Goal: Information Seeking & Learning: Learn about a topic

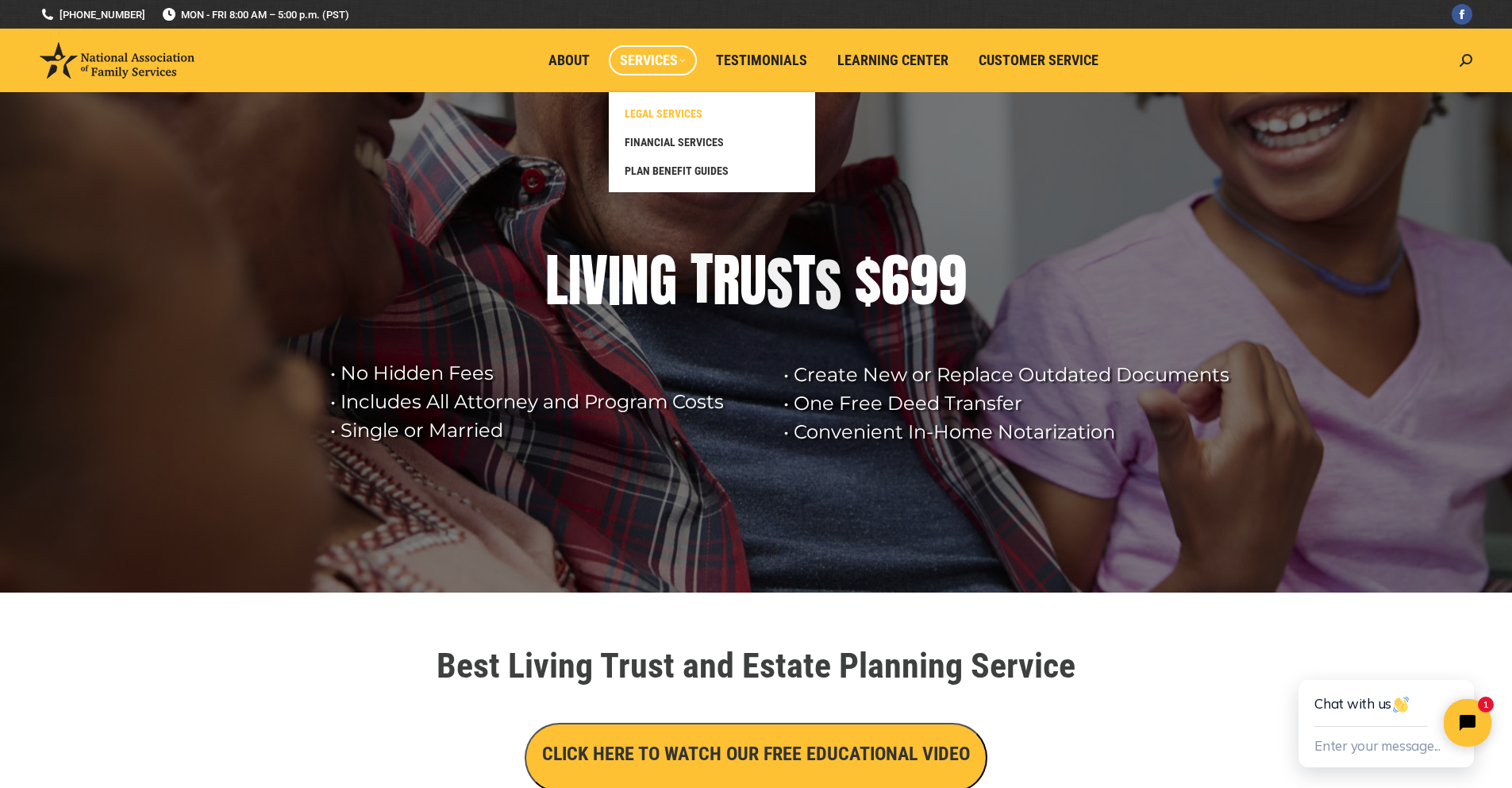
click at [666, 107] on span "LEGAL SERVICES" at bounding box center [663, 113] width 78 height 15
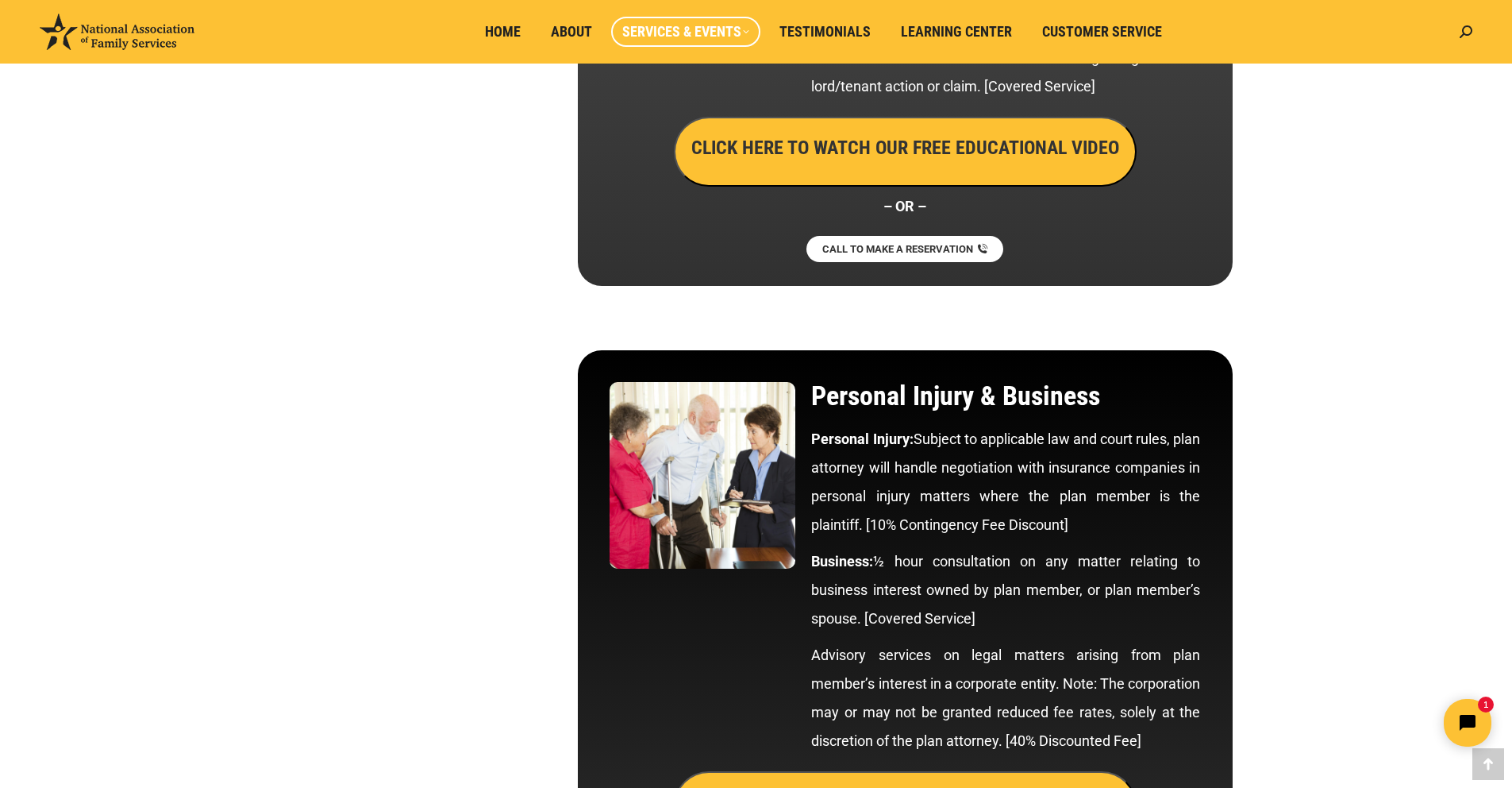
scroll to position [7993, 0]
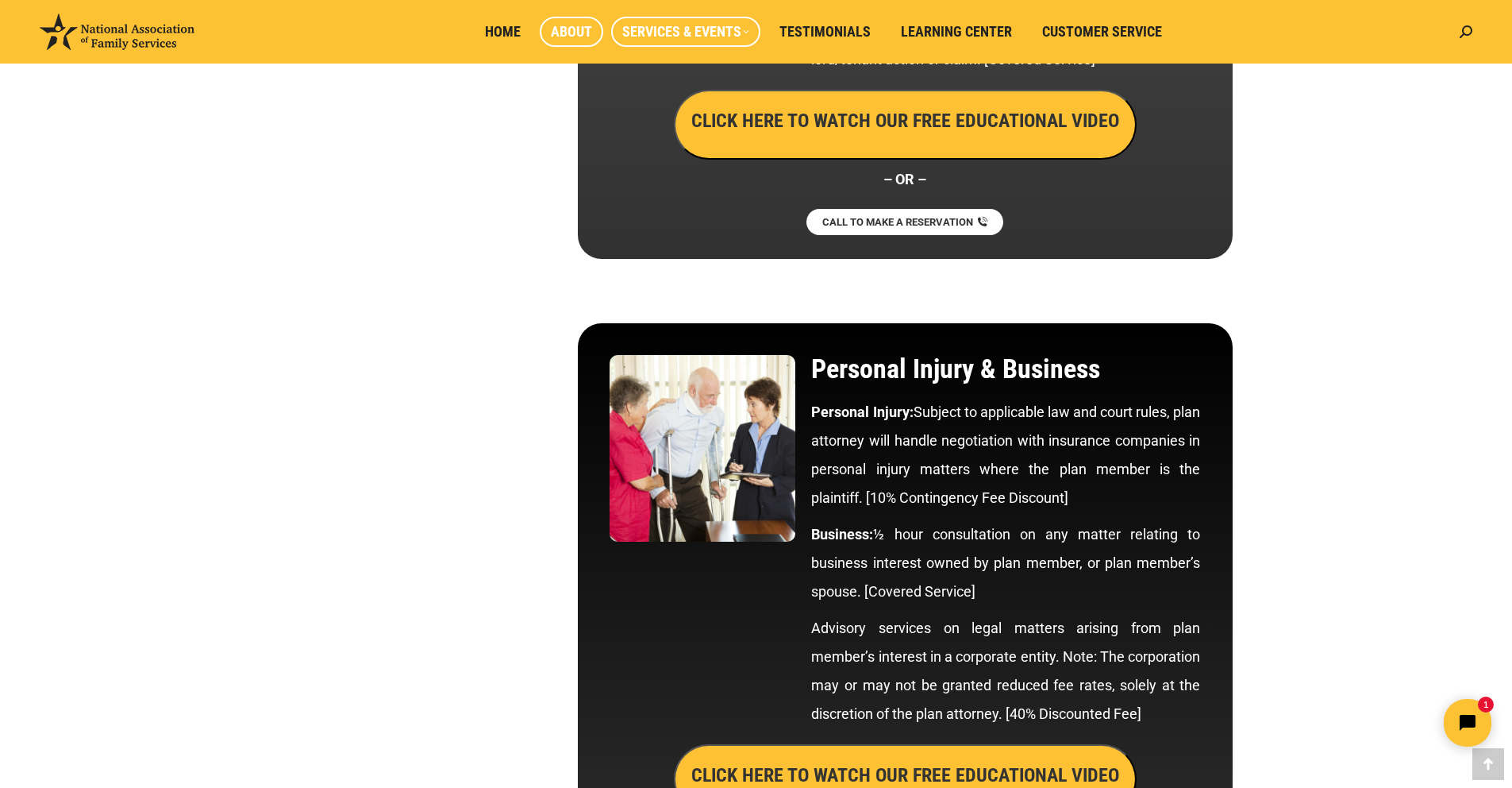
click at [564, 35] on span "About" at bounding box center [571, 32] width 41 height 17
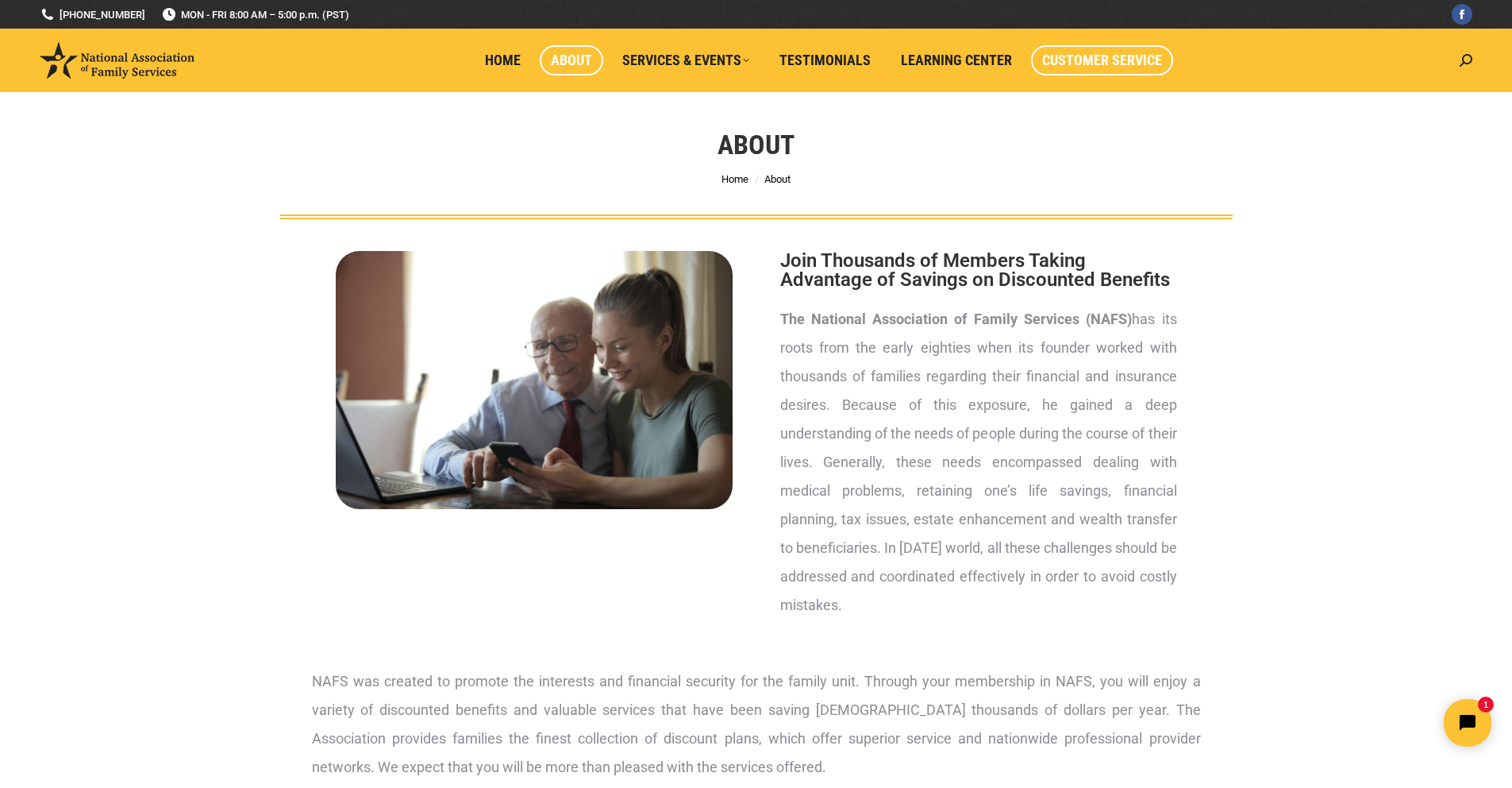
click at [1106, 65] on span "Customer Service" at bounding box center [1102, 60] width 120 height 17
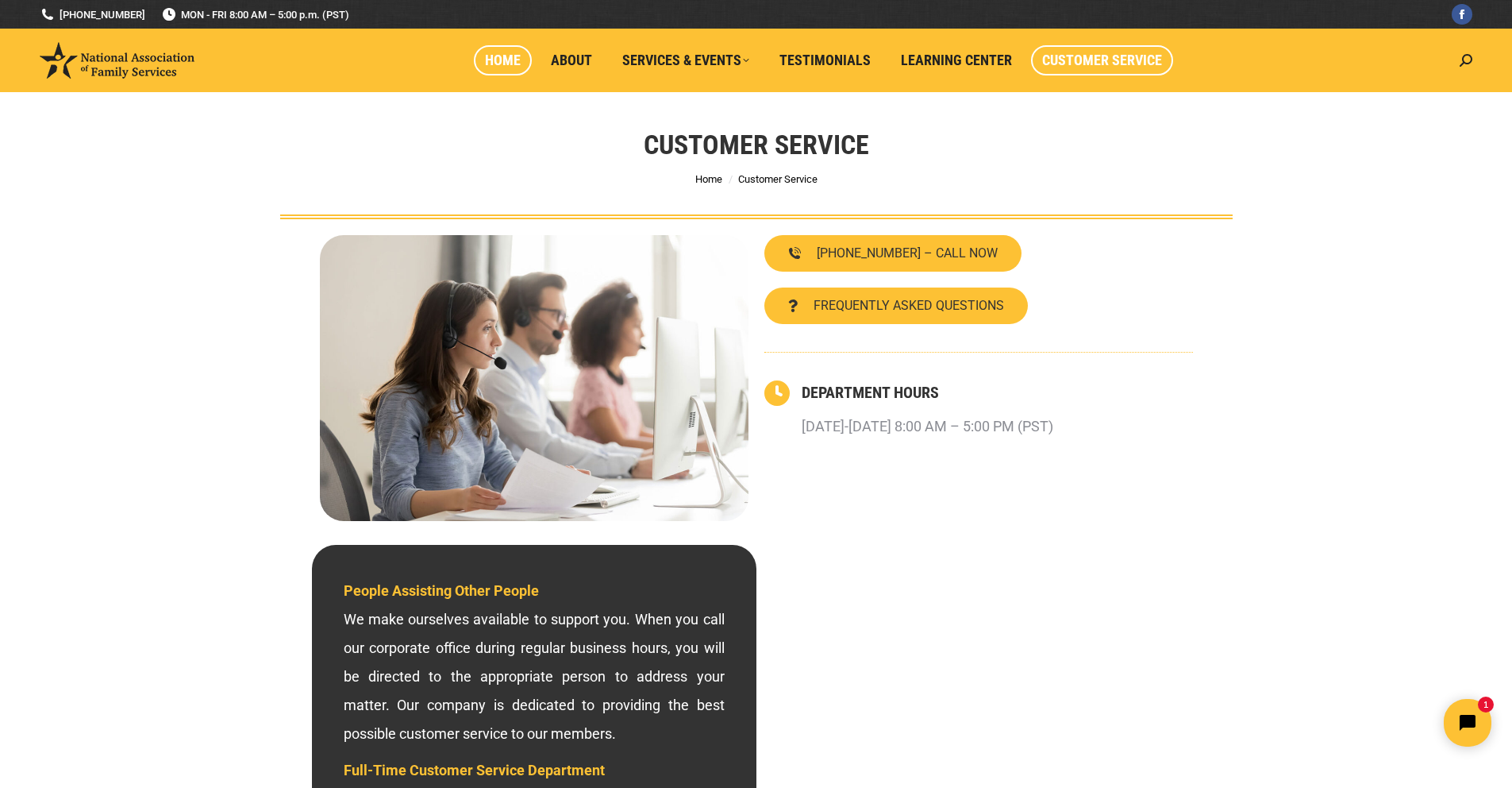
click at [511, 62] on span "Home" at bounding box center [503, 60] width 36 height 17
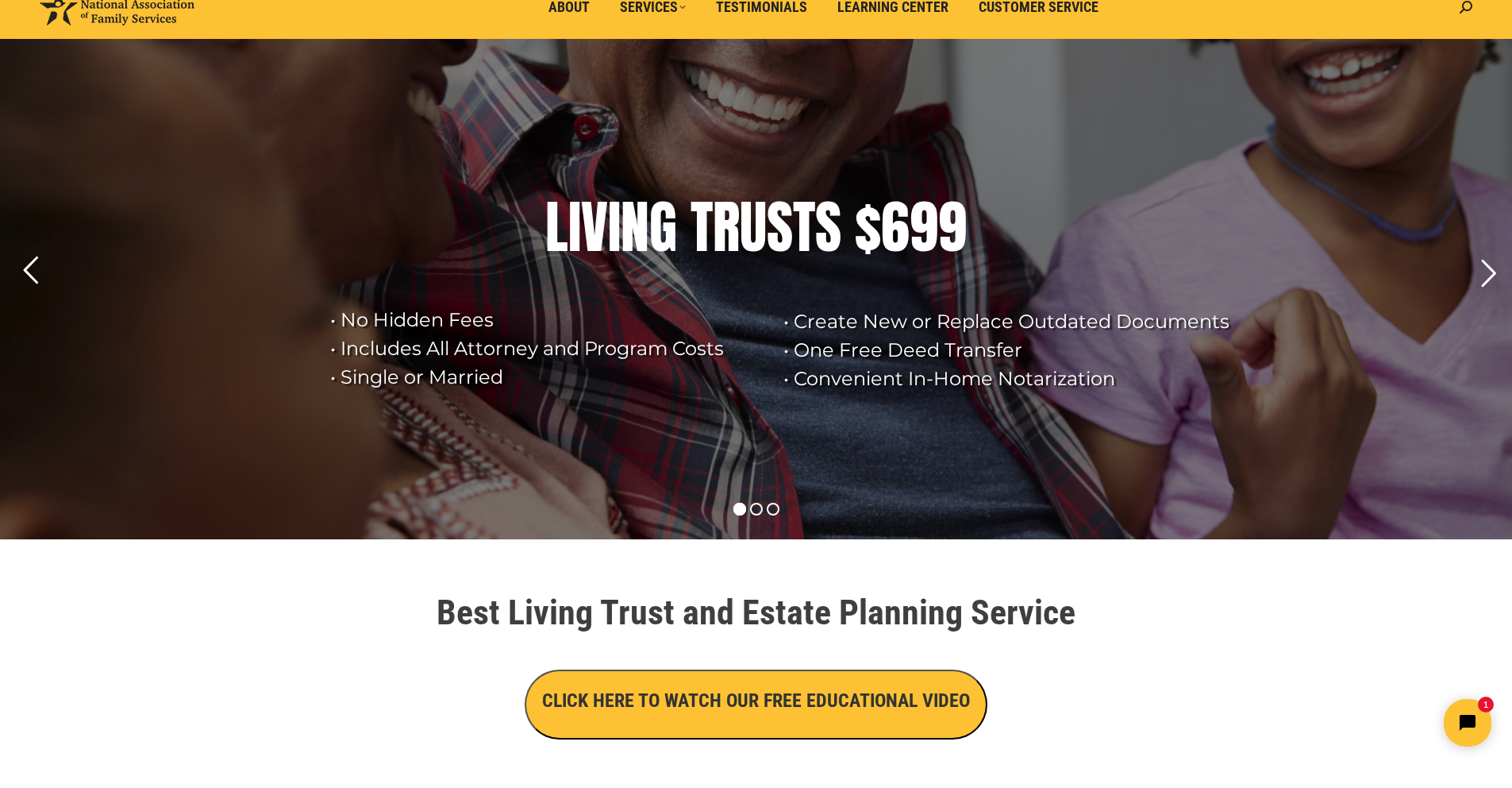
scroll to position [26, 0]
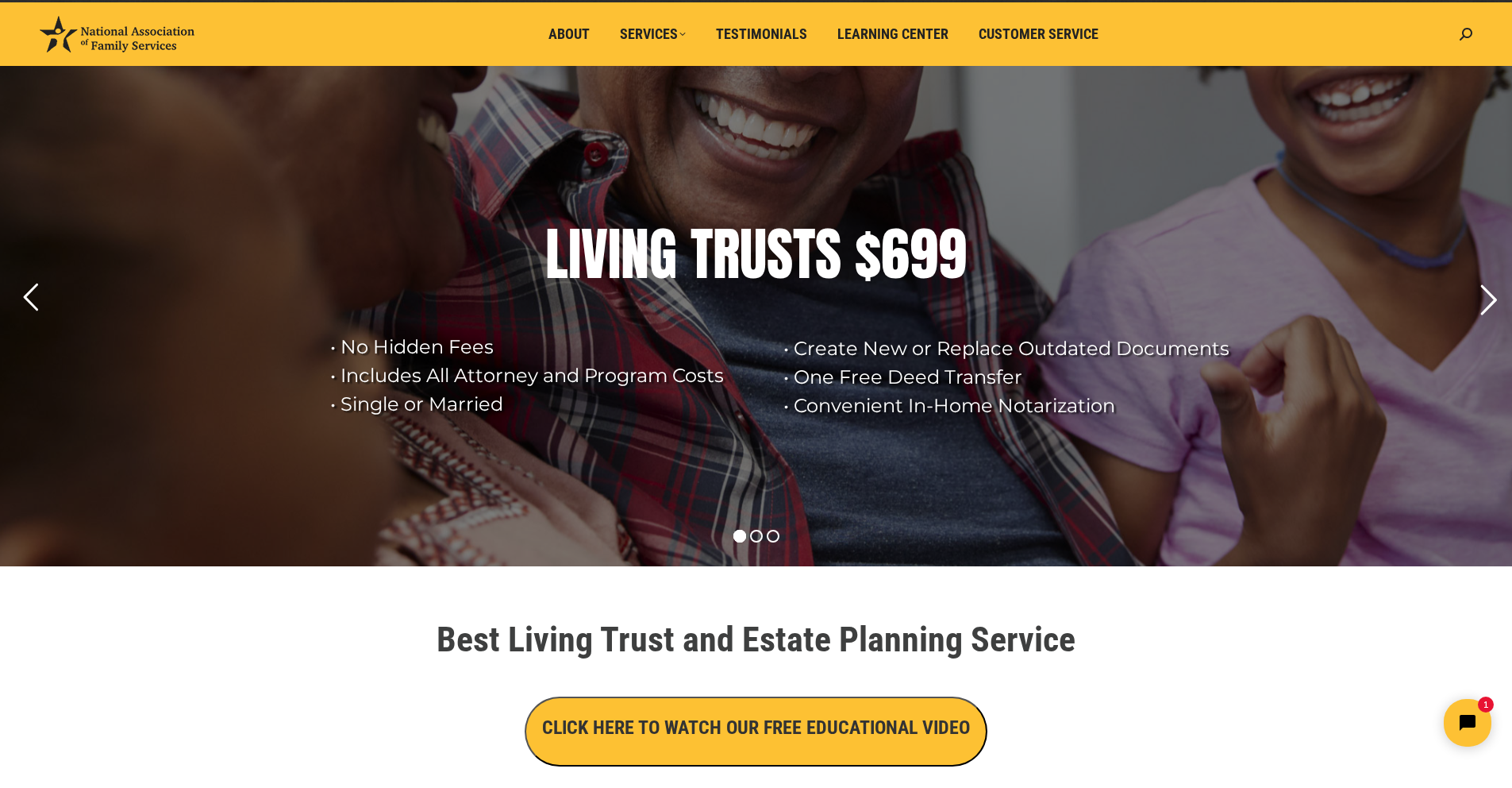
click at [1485, 293] on rs-arrow at bounding box center [1488, 300] width 40 height 40
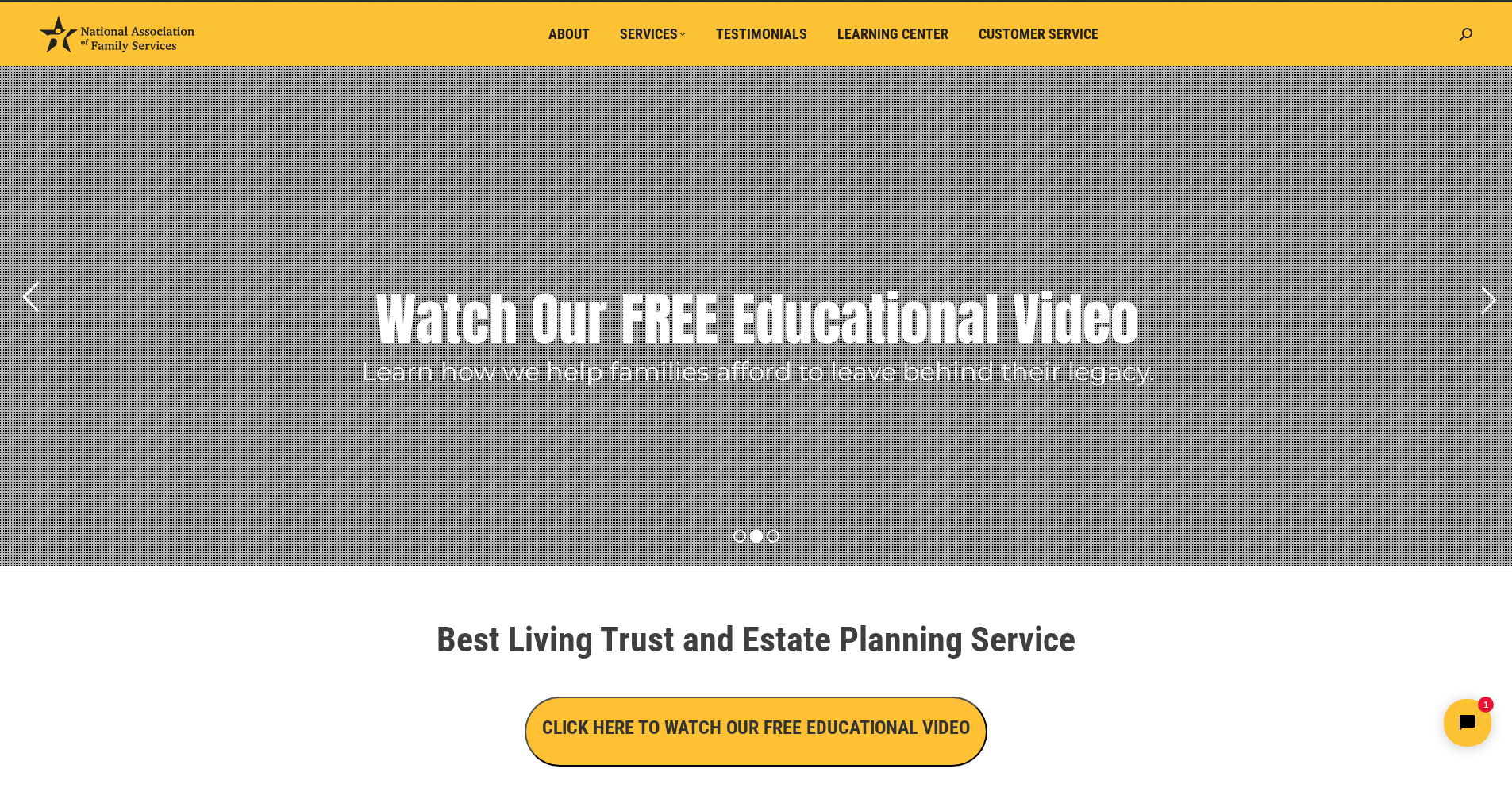
click at [37, 303] on rs-arrow at bounding box center [30, 296] width 40 height 40
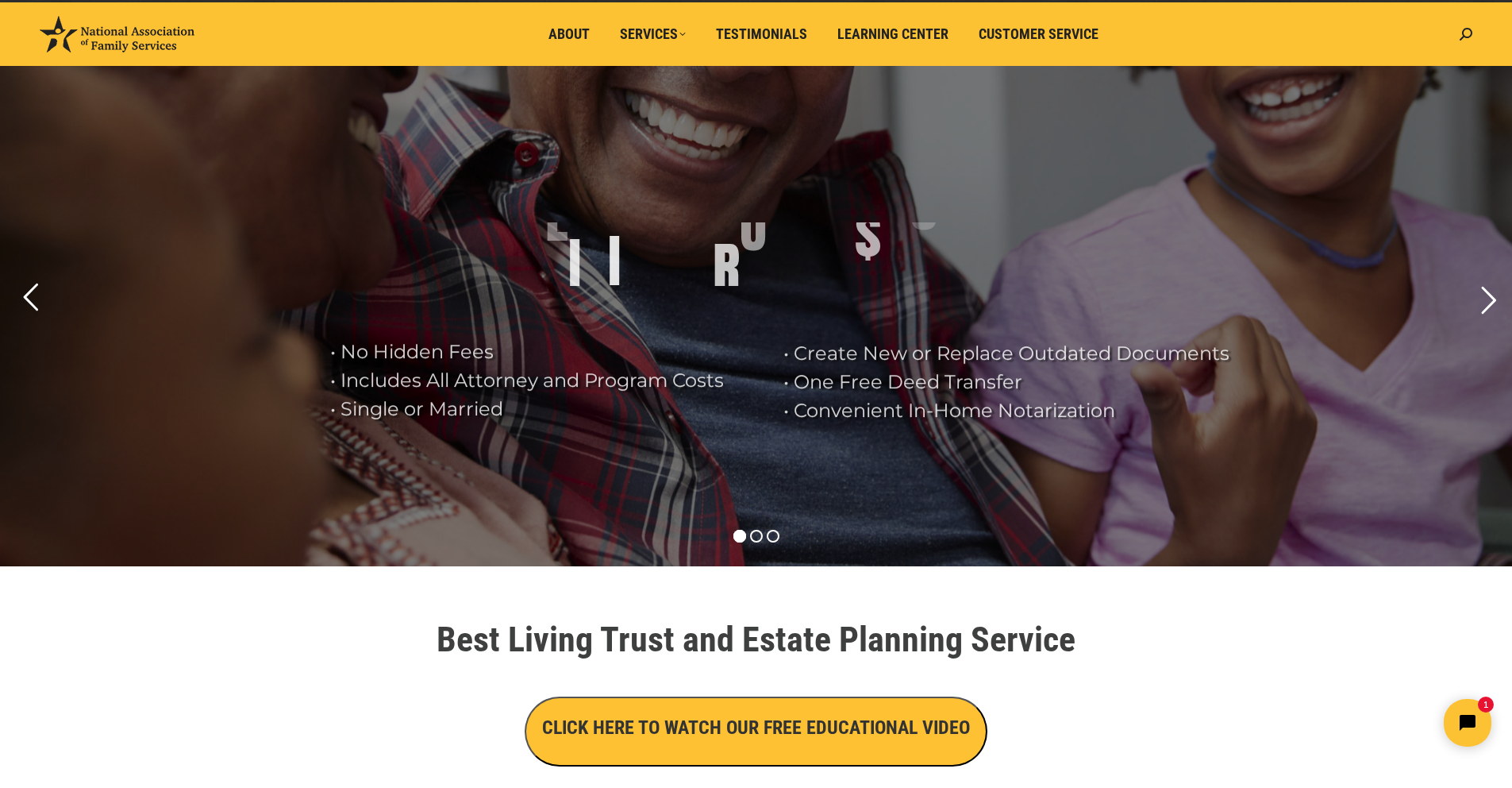
scroll to position [0, 0]
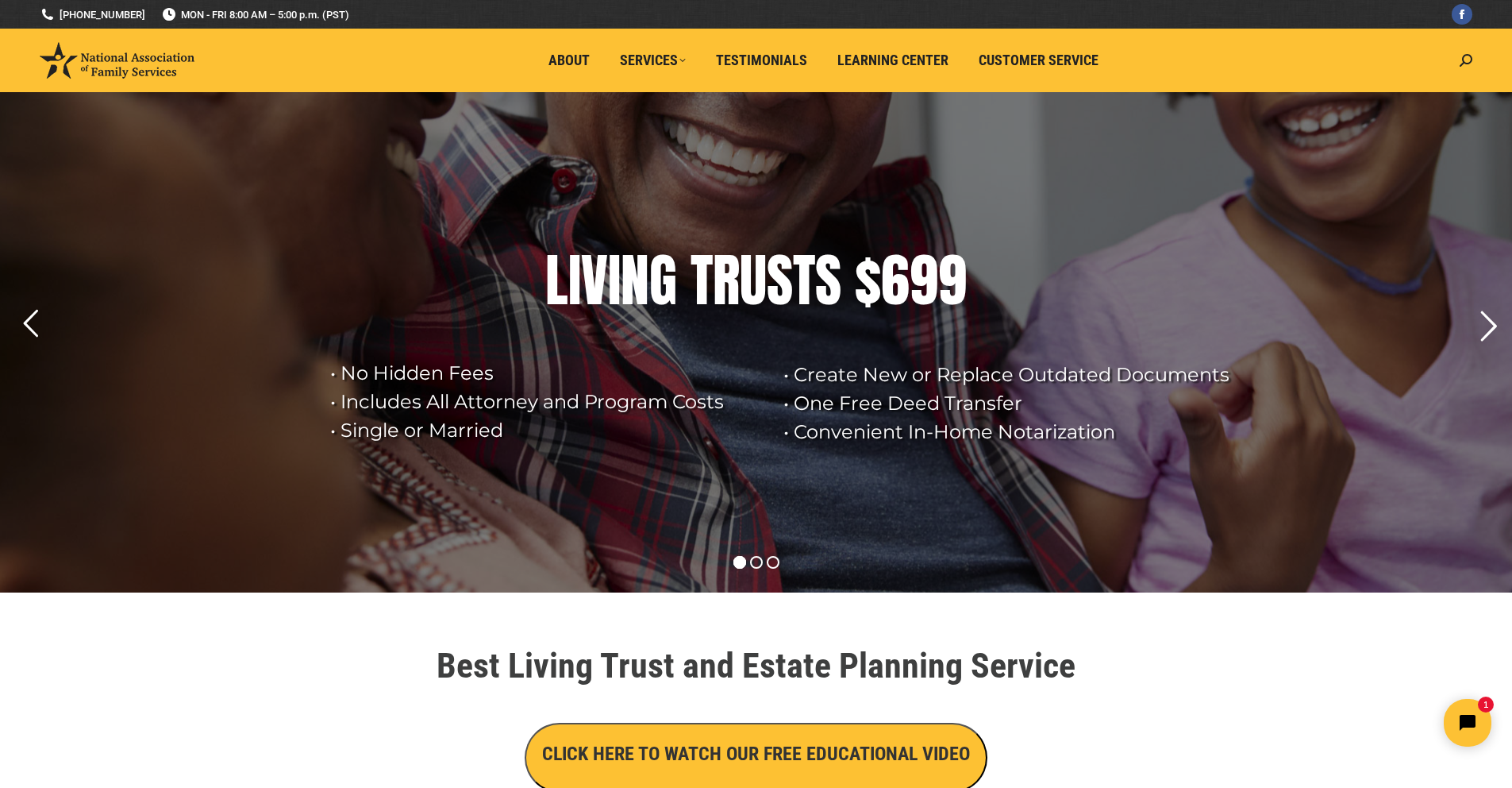
click at [1489, 328] on rs-arrow at bounding box center [1488, 327] width 40 height 40
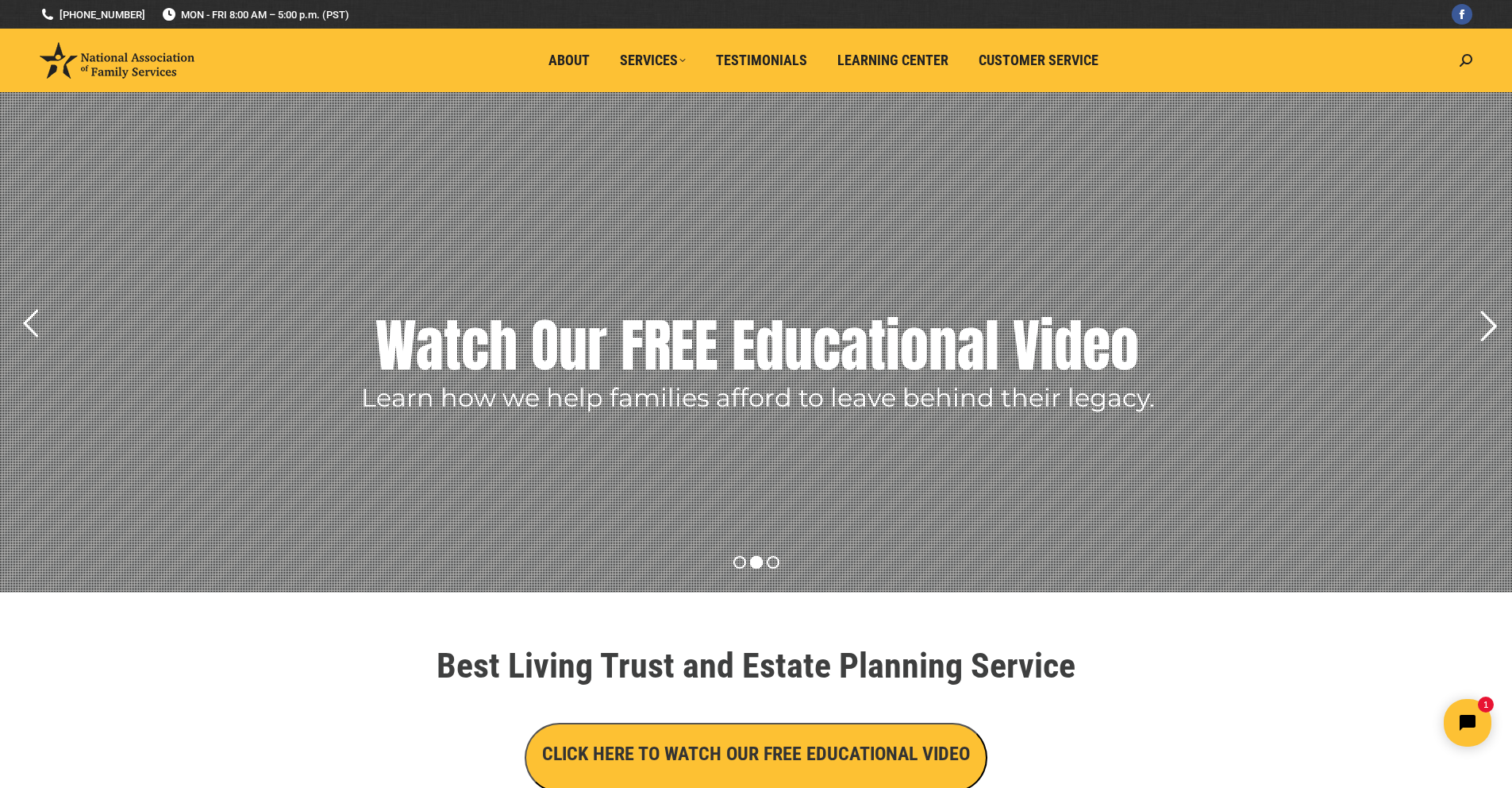
click at [1489, 328] on rs-arrow at bounding box center [1488, 327] width 40 height 40
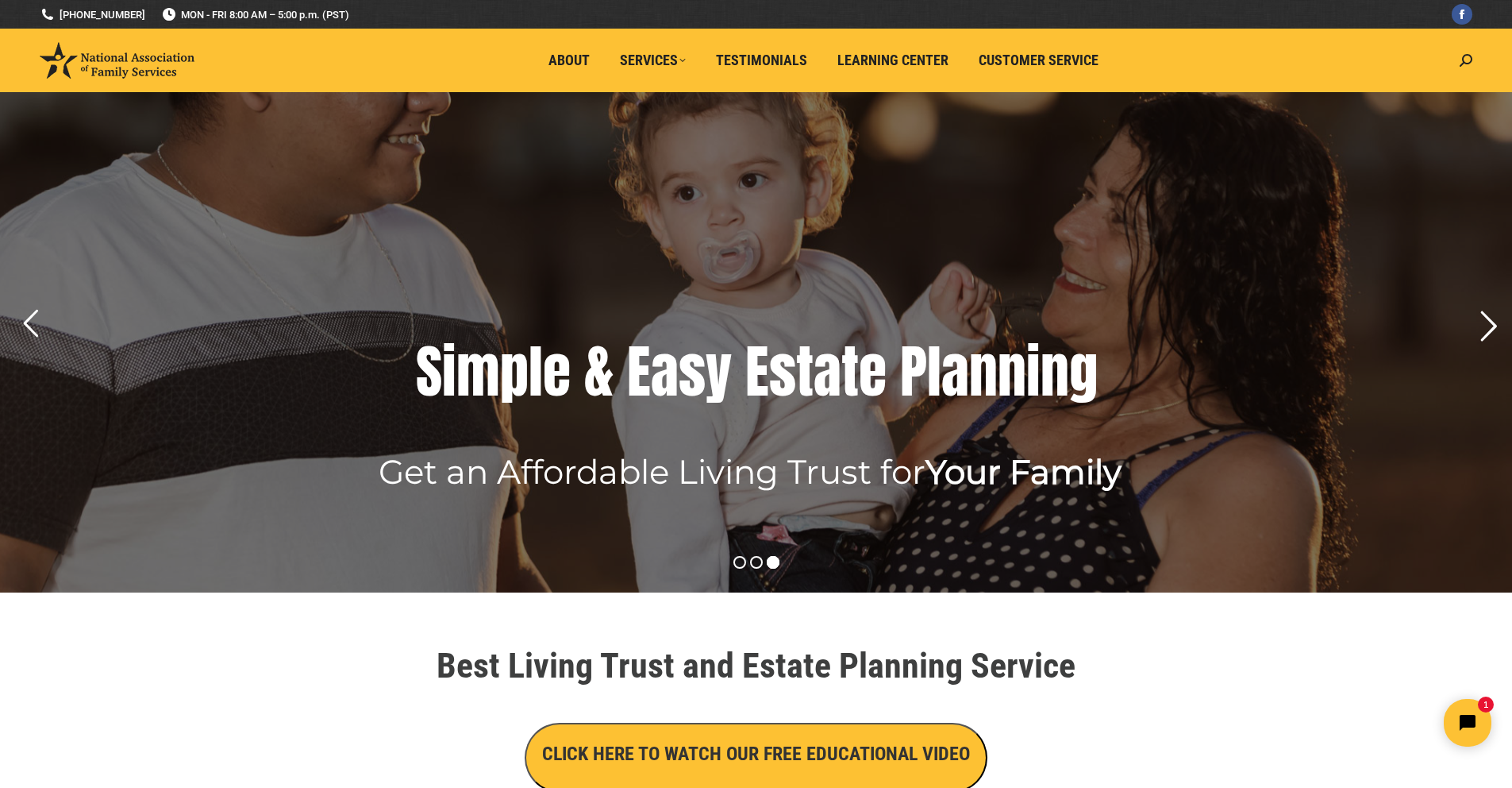
click at [1489, 328] on rs-arrow at bounding box center [1488, 327] width 40 height 40
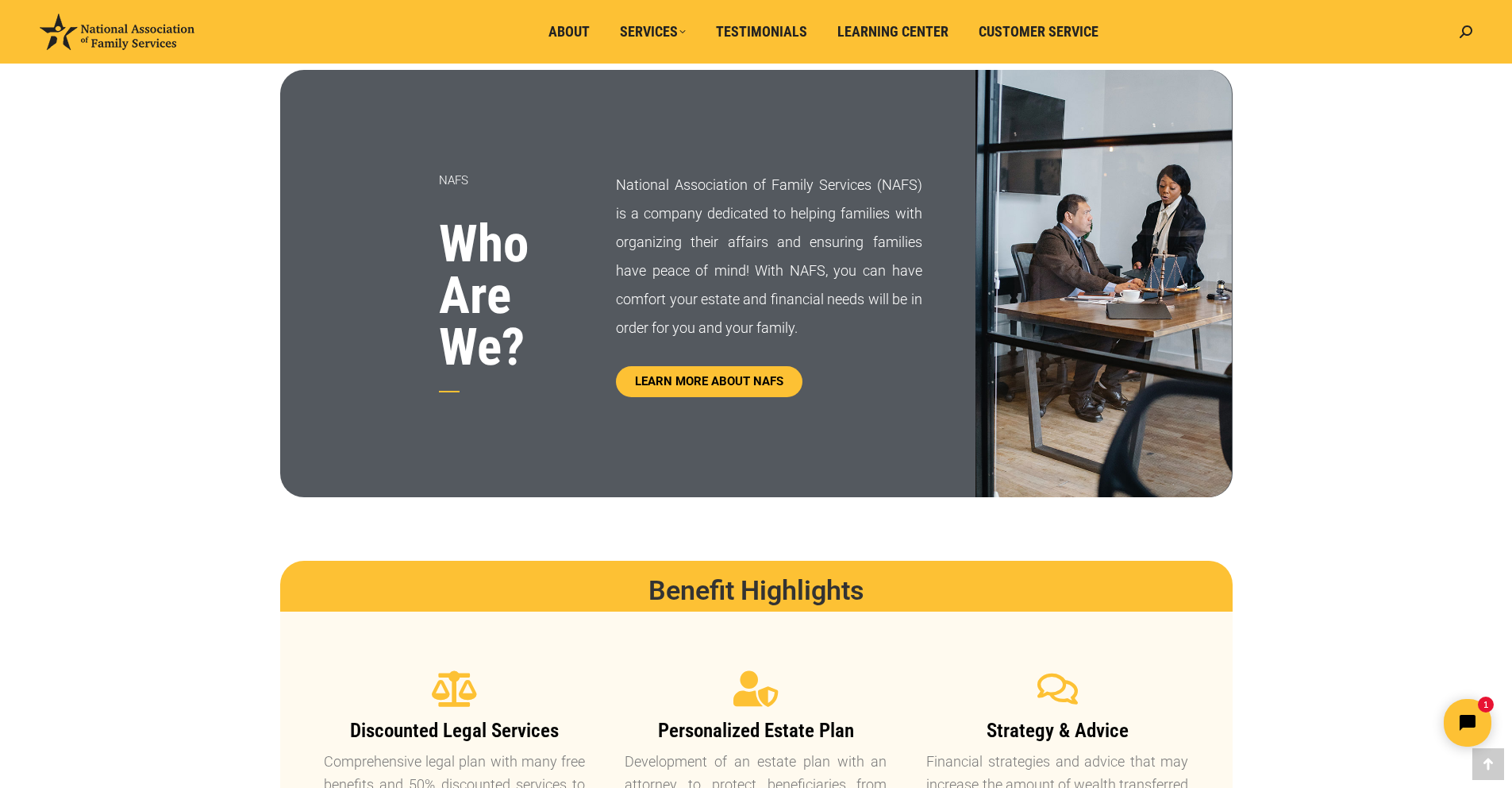
scroll to position [820, 0]
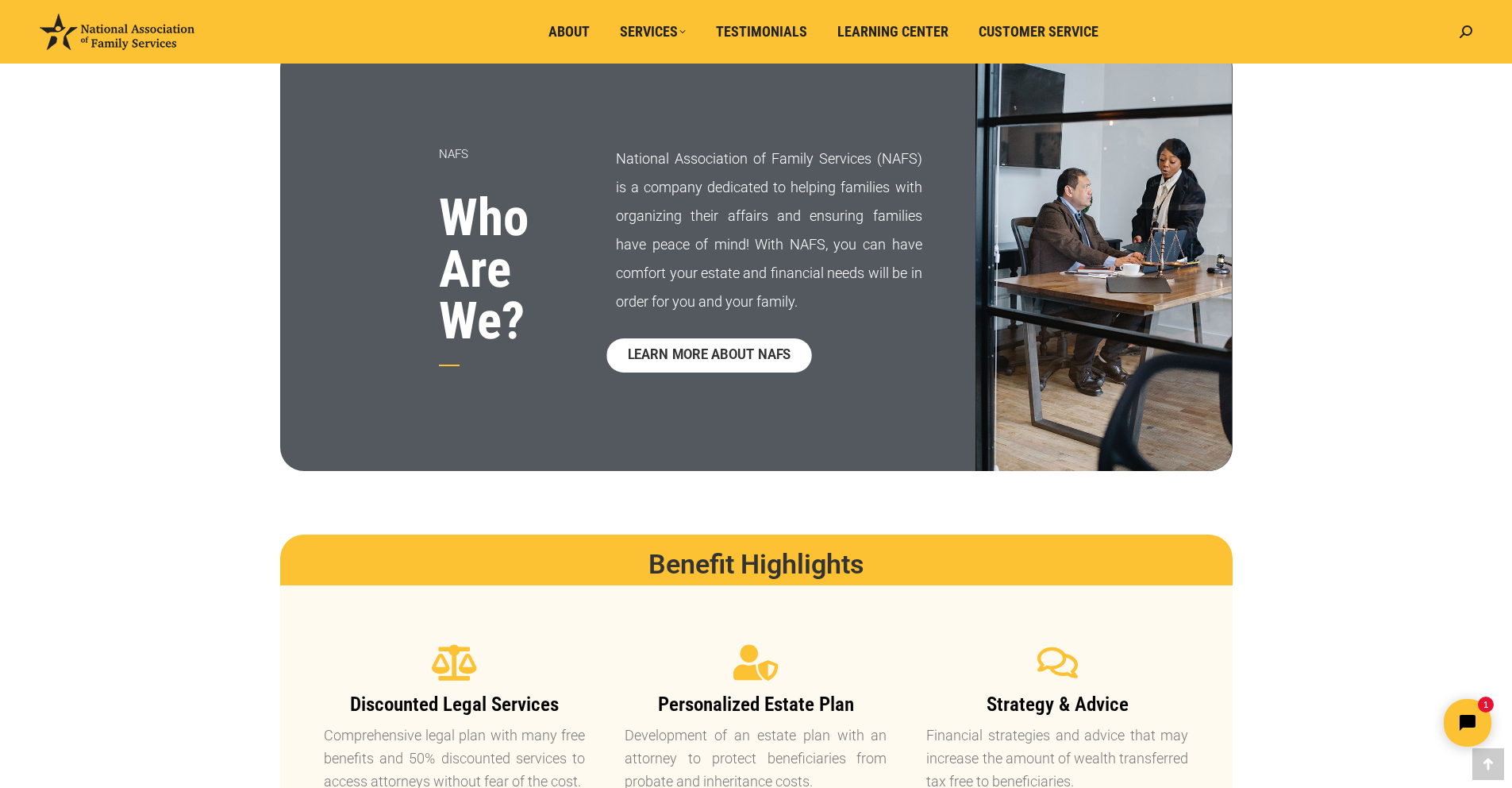
click at [717, 360] on span "LEARN MORE ABOUT NAFS" at bounding box center [710, 356] width 163 height 14
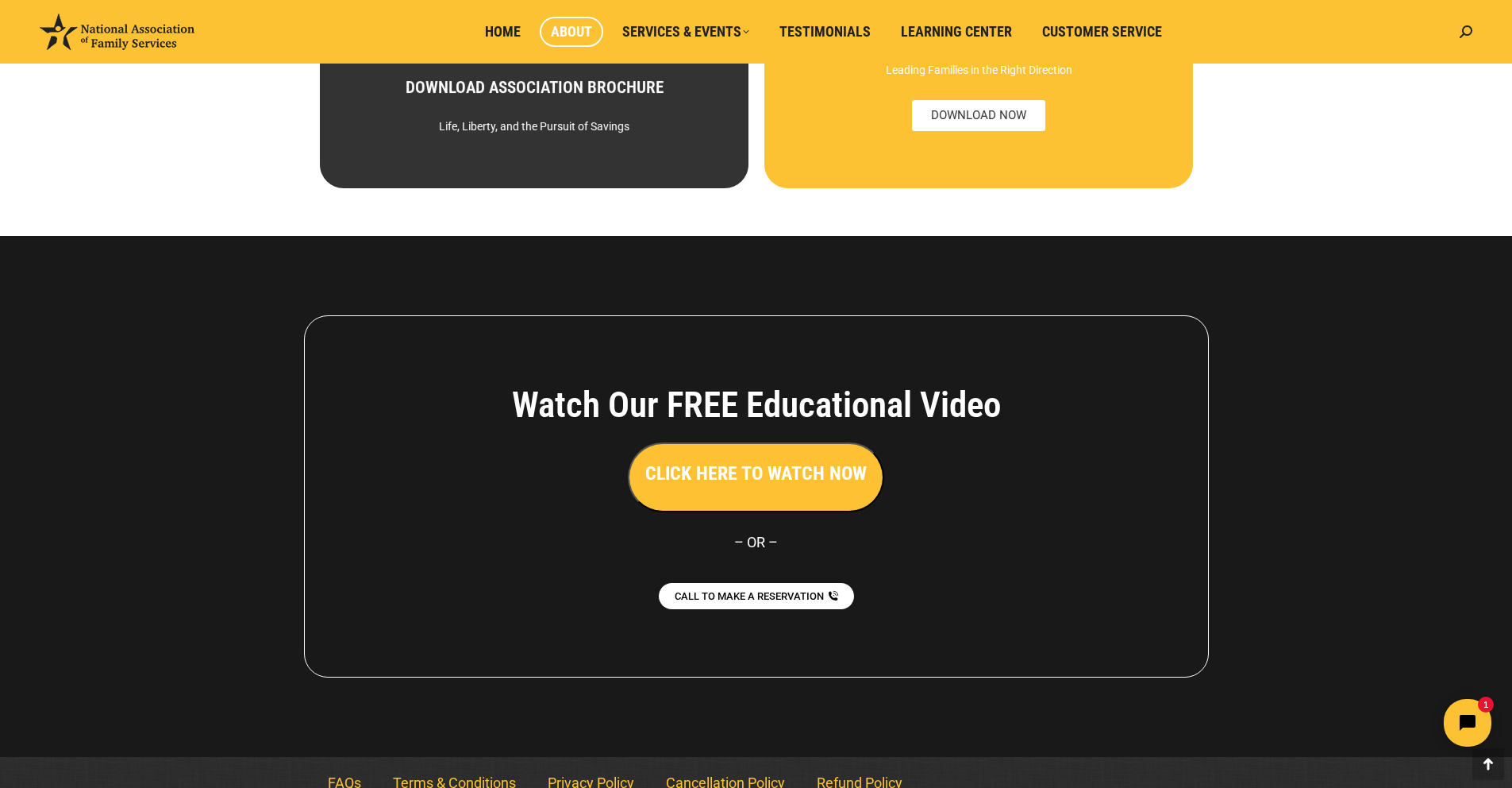
scroll to position [1028, 0]
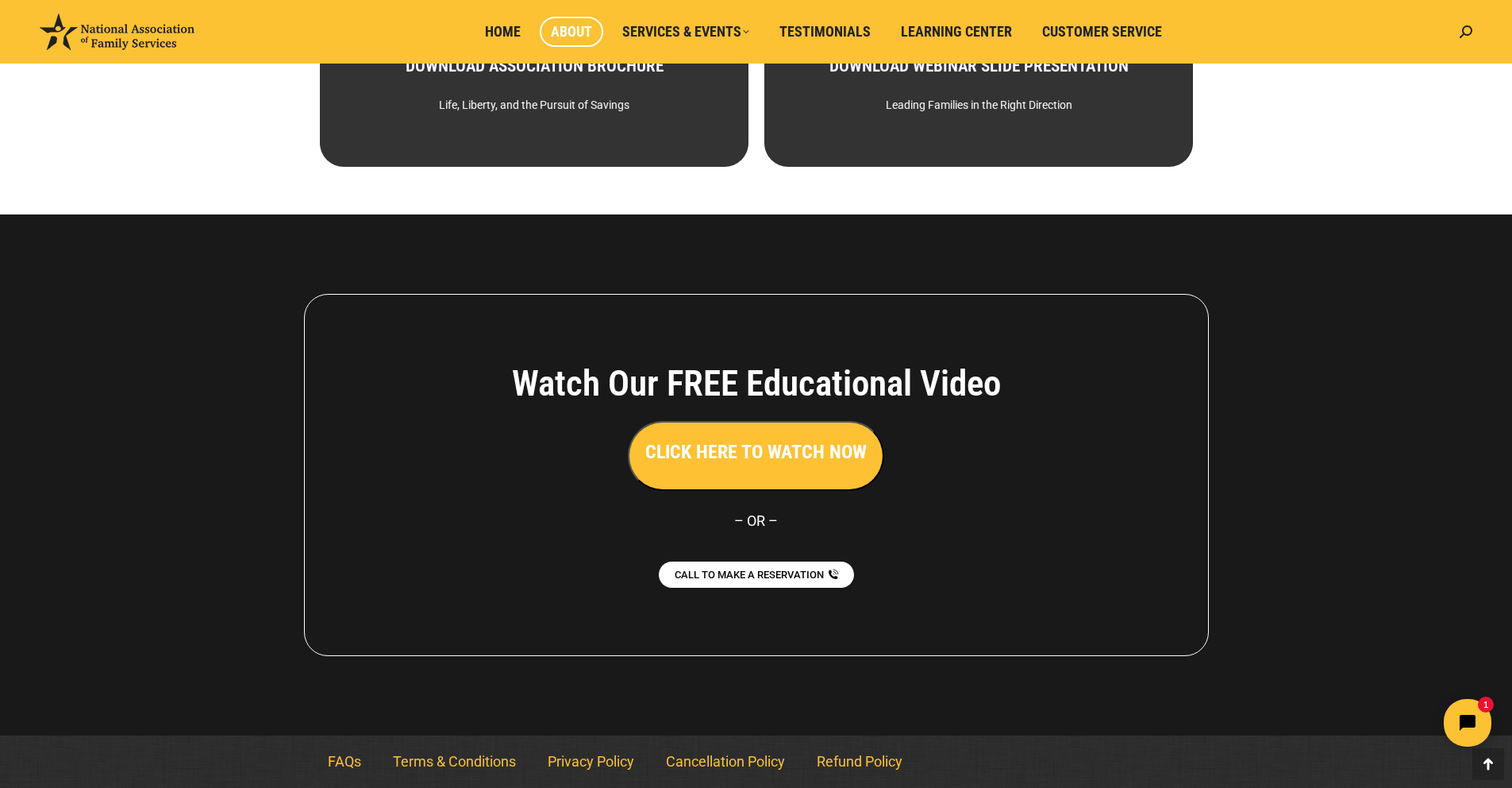
click at [758, 448] on h3 "CLICK HERE TO WATCH NOW" at bounding box center [756, 451] width 222 height 27
